Goal: Check status: Check status

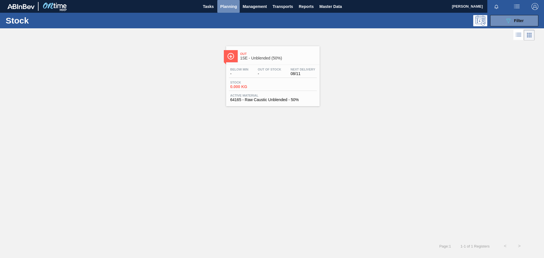
click at [223, 8] on span "Planning" at bounding box center [228, 6] width 17 height 7
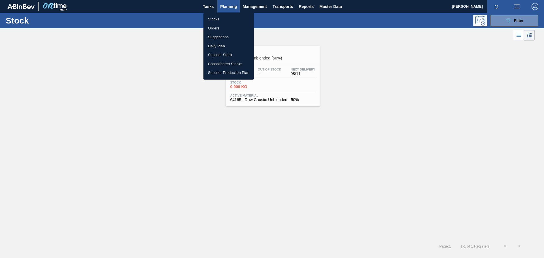
click at [210, 7] on div at bounding box center [272, 129] width 544 height 258
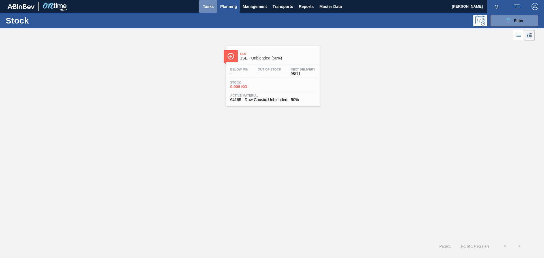
click at [211, 8] on span "Tasks" at bounding box center [208, 6] width 12 height 7
click at [224, 7] on span "Planning" at bounding box center [228, 6] width 17 height 7
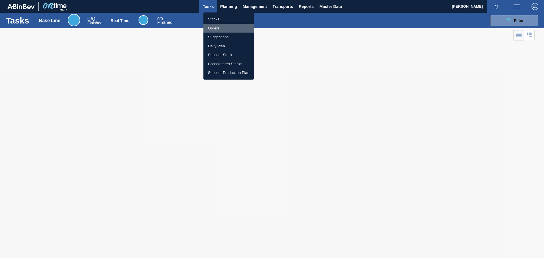
click at [220, 28] on li "Orders" at bounding box center [228, 28] width 50 height 9
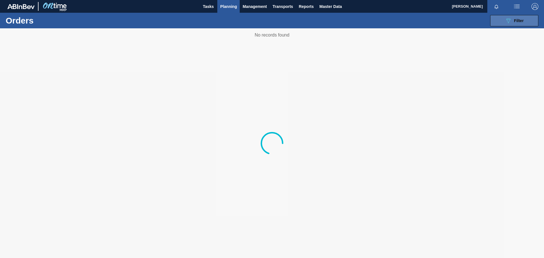
click at [514, 22] on span "Filter" at bounding box center [519, 20] width 10 height 5
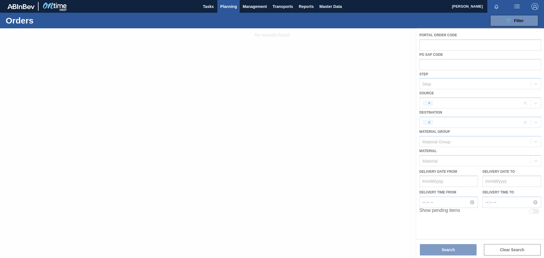
click at [429, 103] on div at bounding box center [272, 143] width 544 height 230
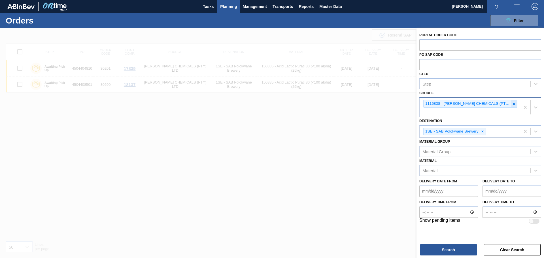
click at [512, 102] on icon at bounding box center [514, 104] width 4 height 4
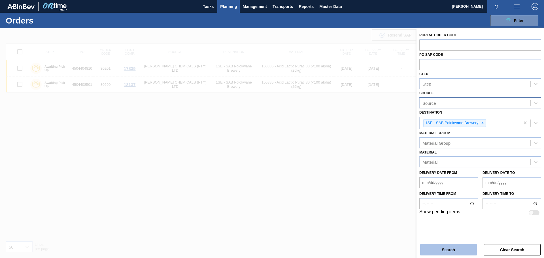
click at [452, 250] on button "Search" at bounding box center [448, 249] width 57 height 11
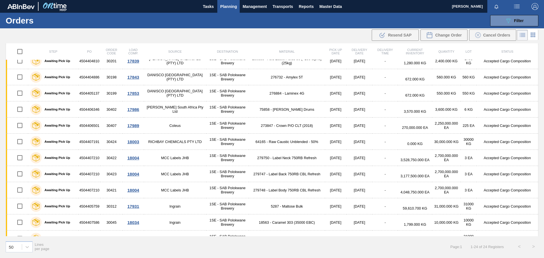
scroll to position [212, 0]
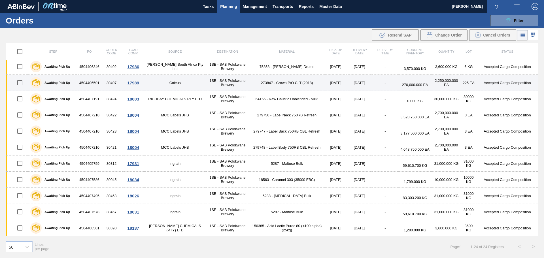
click at [27, 83] on div at bounding box center [19, 83] width 15 height 12
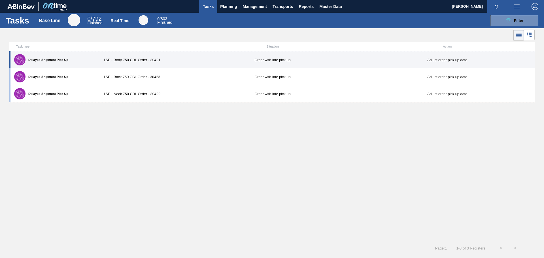
click at [27, 61] on label "Delayed Shipment Pick Up" at bounding box center [46, 59] width 43 height 3
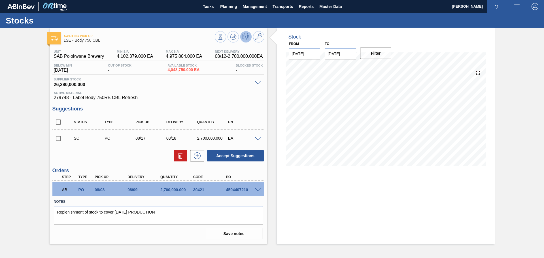
click at [258, 188] on span at bounding box center [257, 190] width 7 height 4
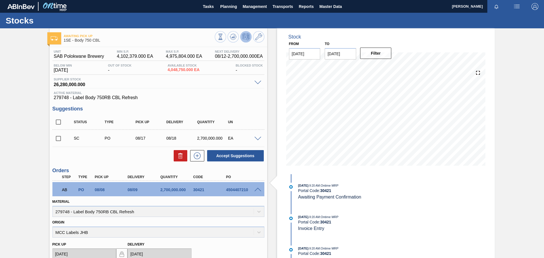
click at [258, 187] on div at bounding box center [258, 189] width 11 height 4
click at [256, 188] on div at bounding box center [258, 189] width 11 height 4
click at [256, 188] on span at bounding box center [257, 190] width 7 height 4
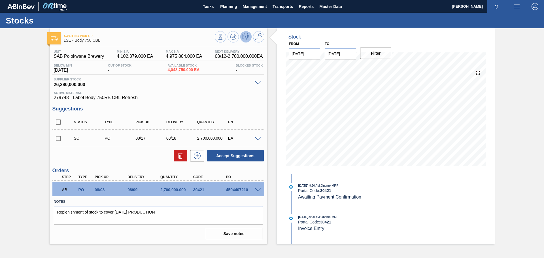
drag, startPoint x: 543, startPoint y: 123, endPoint x: 544, endPoint y: 128, distance: 4.5
click at [544, 128] on div "Awaiting Pick Up 1SE - Body 750 CBL Unit SAB Polokwane Brewery MIN S.P. 4,102,3…" at bounding box center [272, 136] width 544 height 216
drag, startPoint x: 544, startPoint y: 112, endPoint x: 506, endPoint y: 159, distance: 60.3
click at [506, 159] on div "Awaiting Pick Up 1SE - Body 750 CBL Unit SAB Polokwane Brewery MIN S.P. 4,102,3…" at bounding box center [272, 136] width 544 height 216
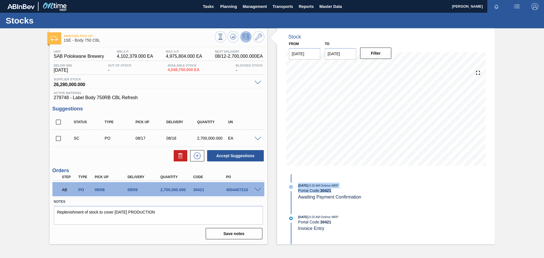
drag, startPoint x: 544, startPoint y: 146, endPoint x: 434, endPoint y: 199, distance: 121.7
click at [434, 199] on div "Awaiting Pick Up 1SE - Body 750 CBL Unit SAB Polokwane Brewery MIN S.P. 4,102,3…" at bounding box center [272, 136] width 544 height 216
click at [389, 206] on div "08/11/2025 - 9:20 AM : Ontime MRP Portal Code: 30421 Awaiting Payment Confirmat…" at bounding box center [360, 209] width 146 height 70
click at [228, 7] on span "Planning" at bounding box center [228, 6] width 17 height 7
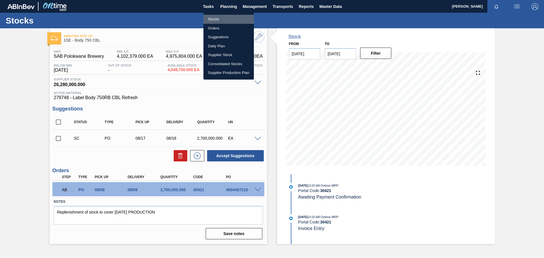
click at [214, 19] on li "Stocks" at bounding box center [228, 19] width 50 height 9
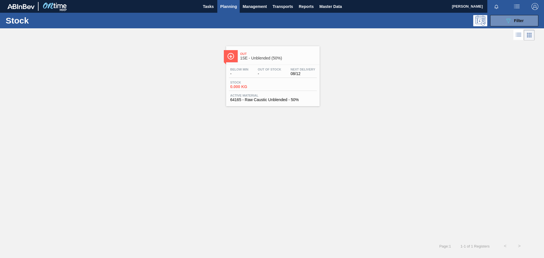
click at [291, 32] on div at bounding box center [267, 35] width 534 height 14
drag, startPoint x: 264, startPoint y: 122, endPoint x: 271, endPoint y: 54, distance: 68.9
click at [264, 122] on div "Out 1SE - Unblended (50%) Below Min - Out Of Stock - Next Delivery 08/12 Stock …" at bounding box center [272, 140] width 544 height 197
